Goal: Check status: Check status

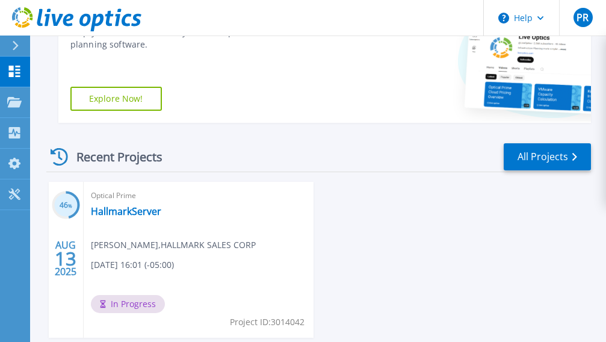
scroll to position [301, 0]
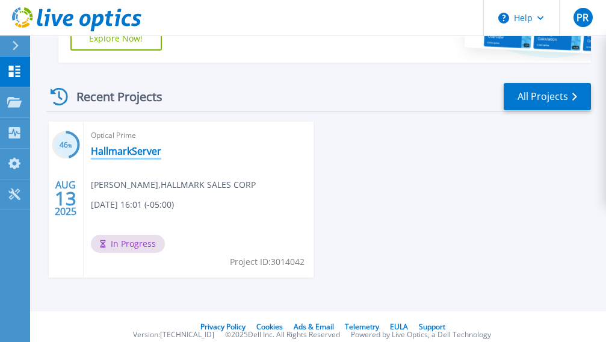
click at [128, 153] on link "HallmarkServer" at bounding box center [126, 151] width 70 height 12
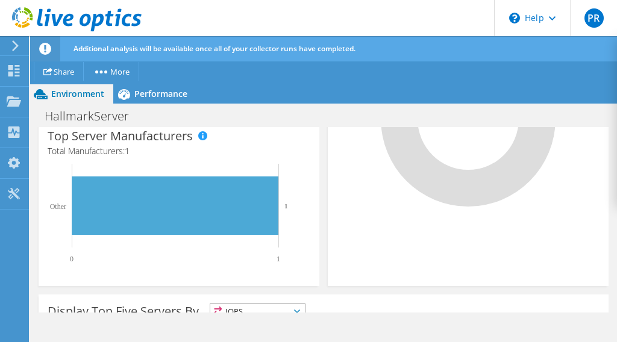
scroll to position [641, 0]
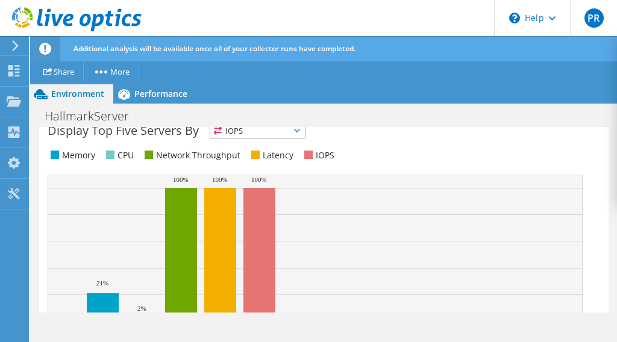
click at [299, 131] on icon at bounding box center [297, 131] width 6 height 4
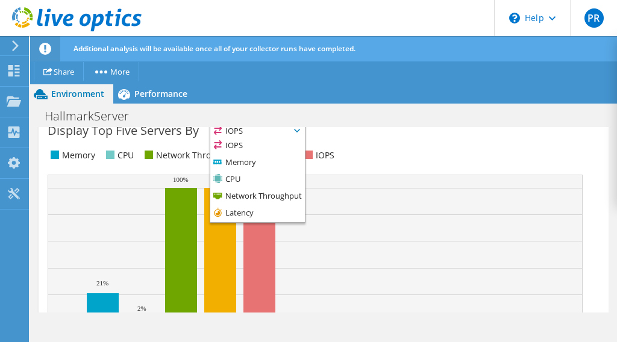
click at [401, 154] on ul "Memory CPU Network Throughput Latency IOPS" at bounding box center [323, 156] width 551 height 14
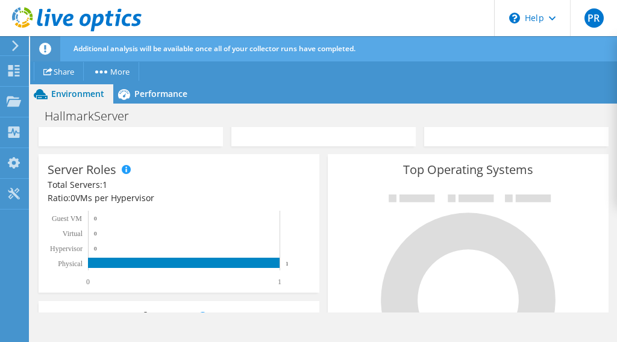
scroll to position [160, 0]
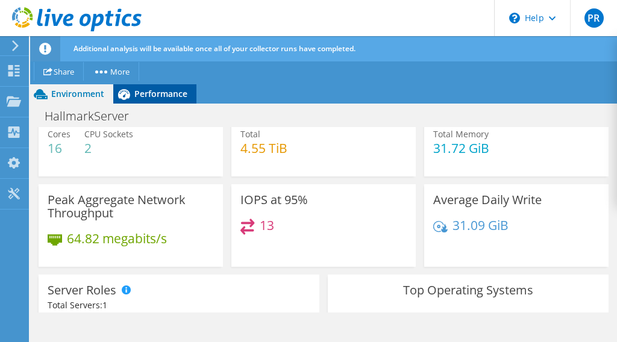
click at [172, 99] on div "Performance" at bounding box center [154, 93] width 83 height 19
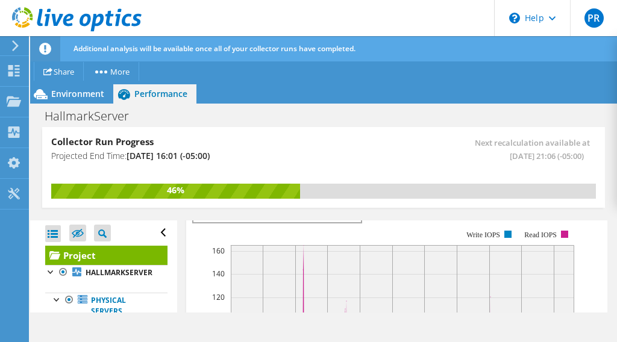
scroll to position [346, 0]
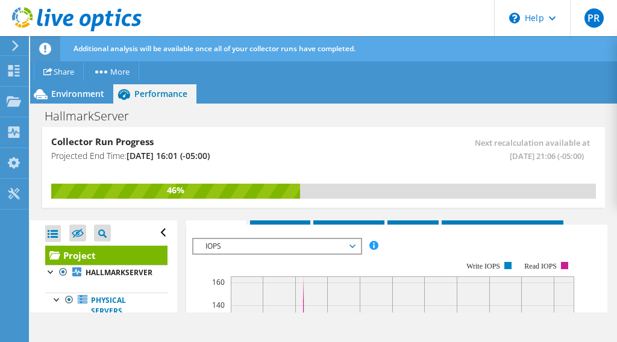
click at [356, 253] on span "IOPS" at bounding box center [276, 246] width 167 height 14
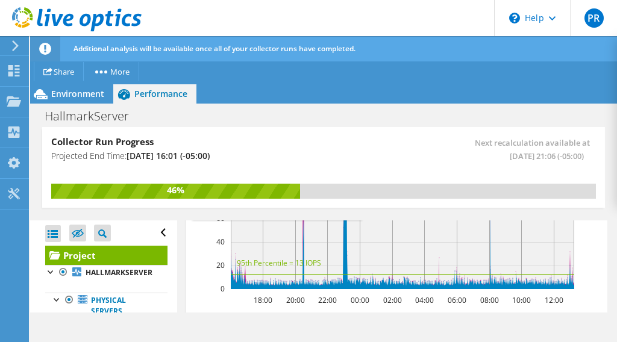
scroll to position [43, 0]
click at [232, 217] on li "All" at bounding box center [276, 210] width 167 height 14
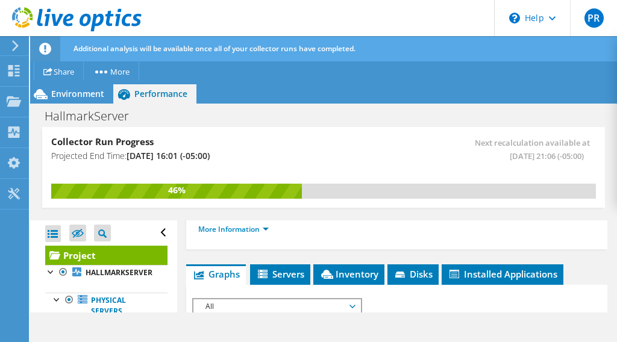
scroll to position [406, 0]
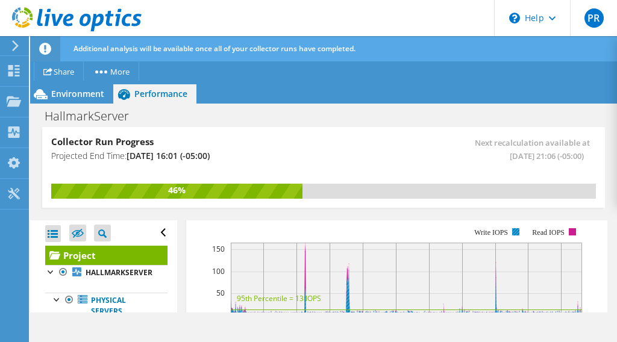
click at [517, 235] on rect at bounding box center [515, 231] width 7 height 7
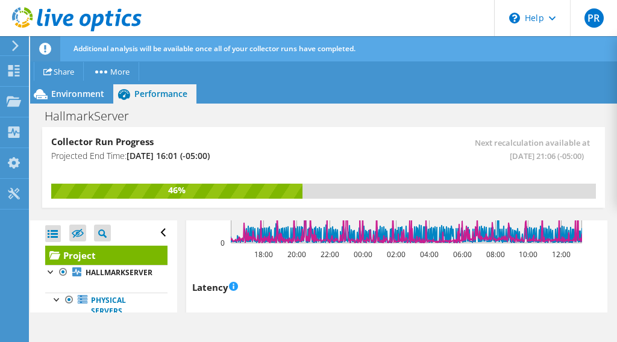
scroll to position [816, 0]
